Goal: Information Seeking & Learning: Learn about a topic

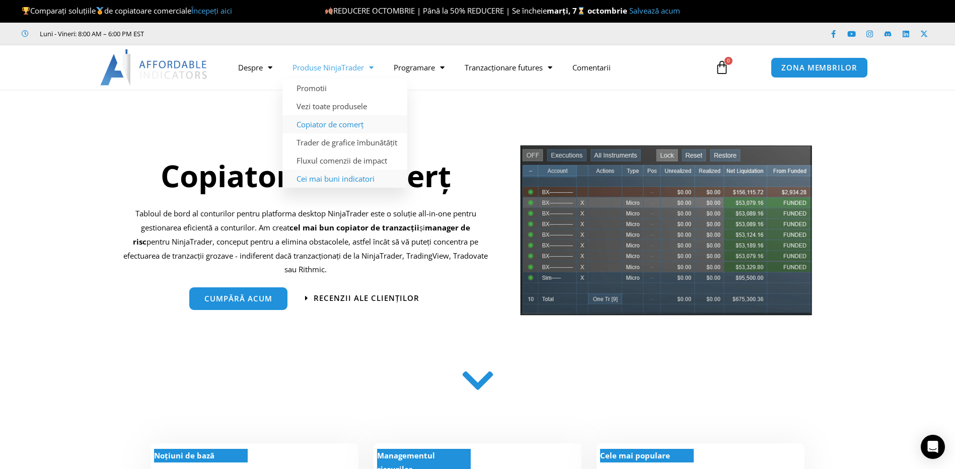
click at [339, 178] on link "Cei mai buni indicatori" at bounding box center [345, 179] width 125 height 18
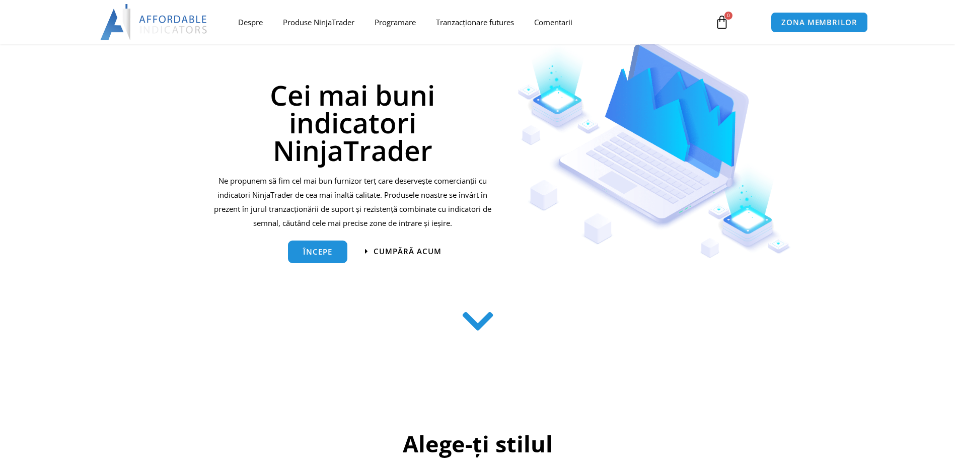
scroll to position [46, 0]
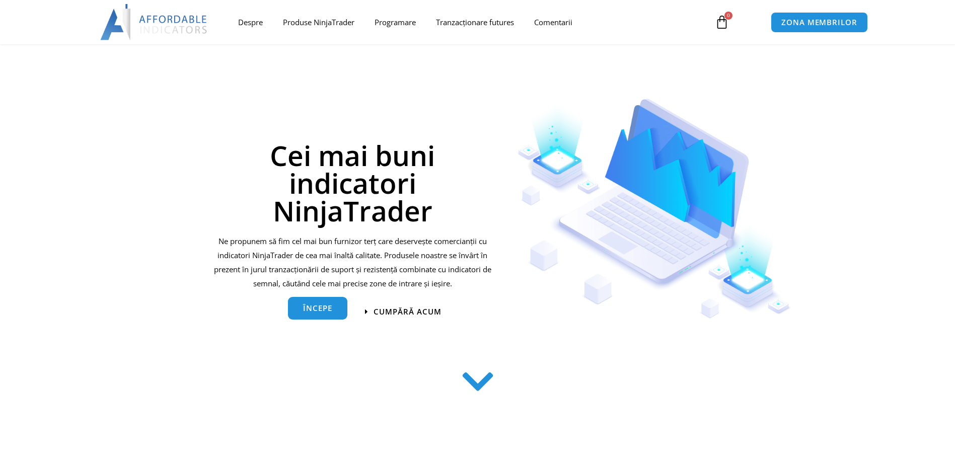
click at [312, 312] on span "Începe" at bounding box center [317, 309] width 29 height 8
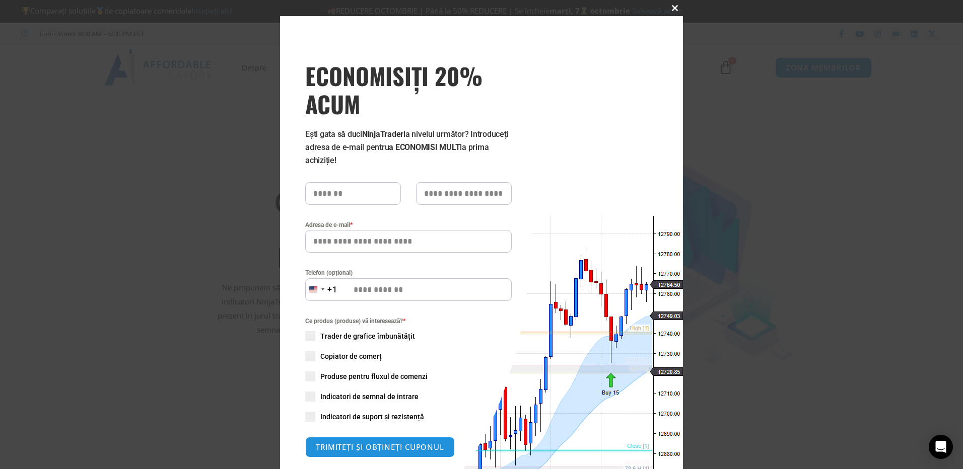
click at [672, 10] on span "ECONOMISIȚI 20% ACUM pop-up" at bounding box center [675, 8] width 16 height 6
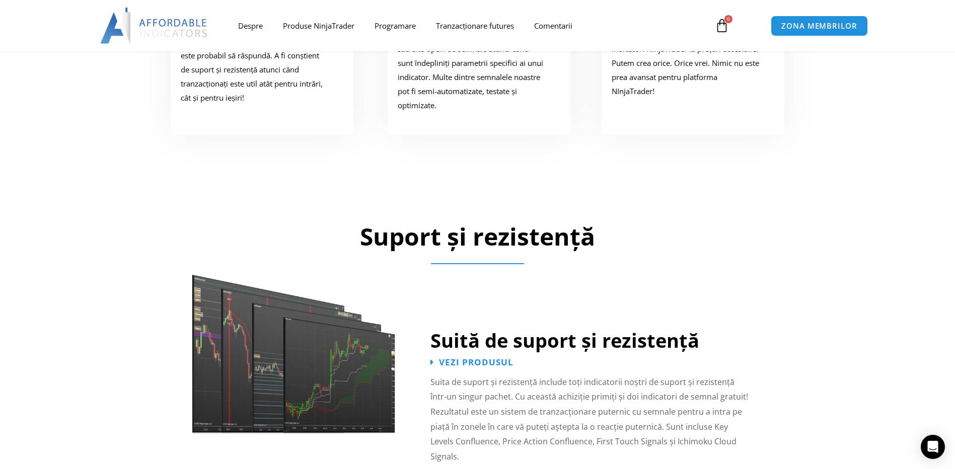
scroll to position [504, 0]
